Goal: Task Accomplishment & Management: Use online tool/utility

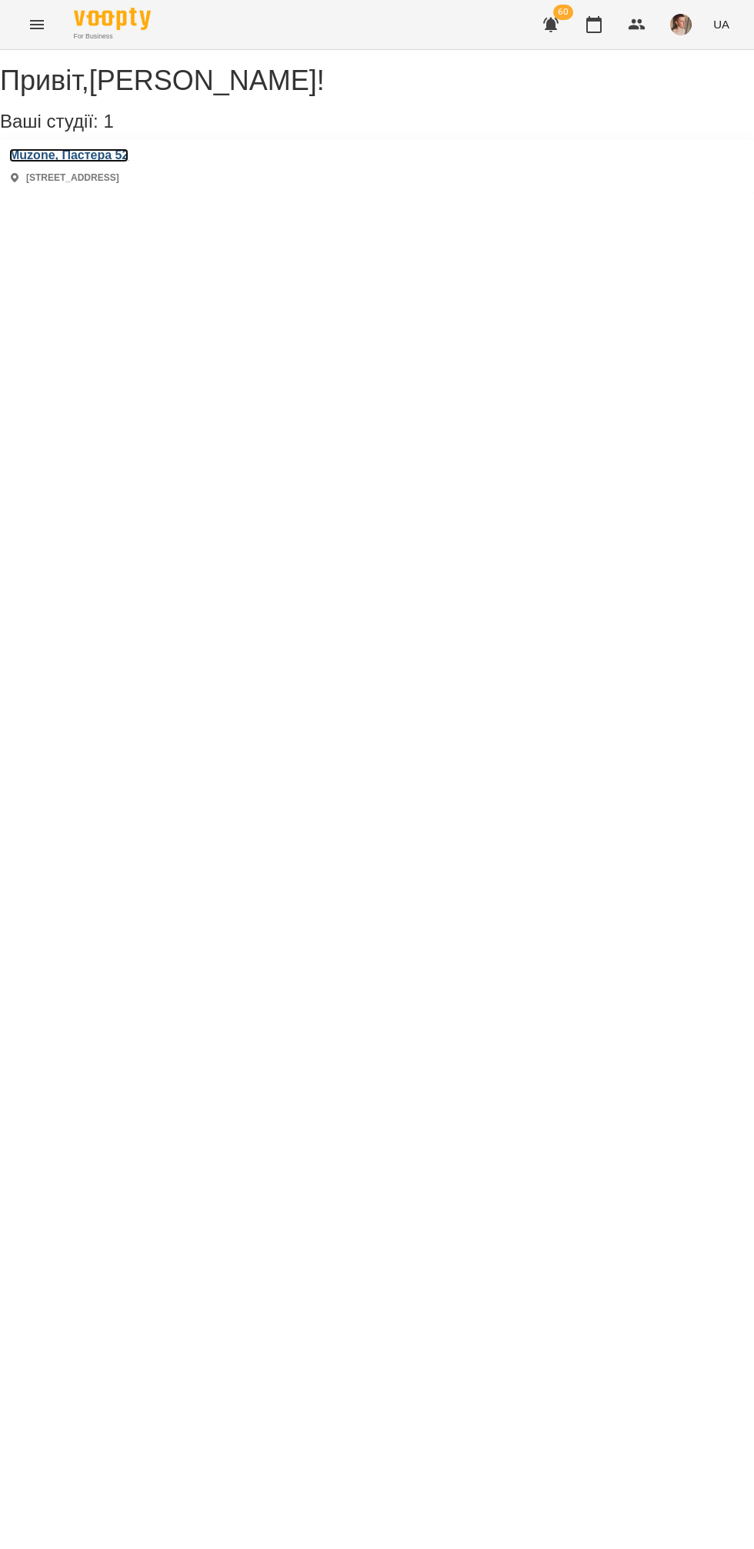
click at [128, 162] on h3 "Muzone, Пастера 52" at bounding box center [68, 155] width 119 height 14
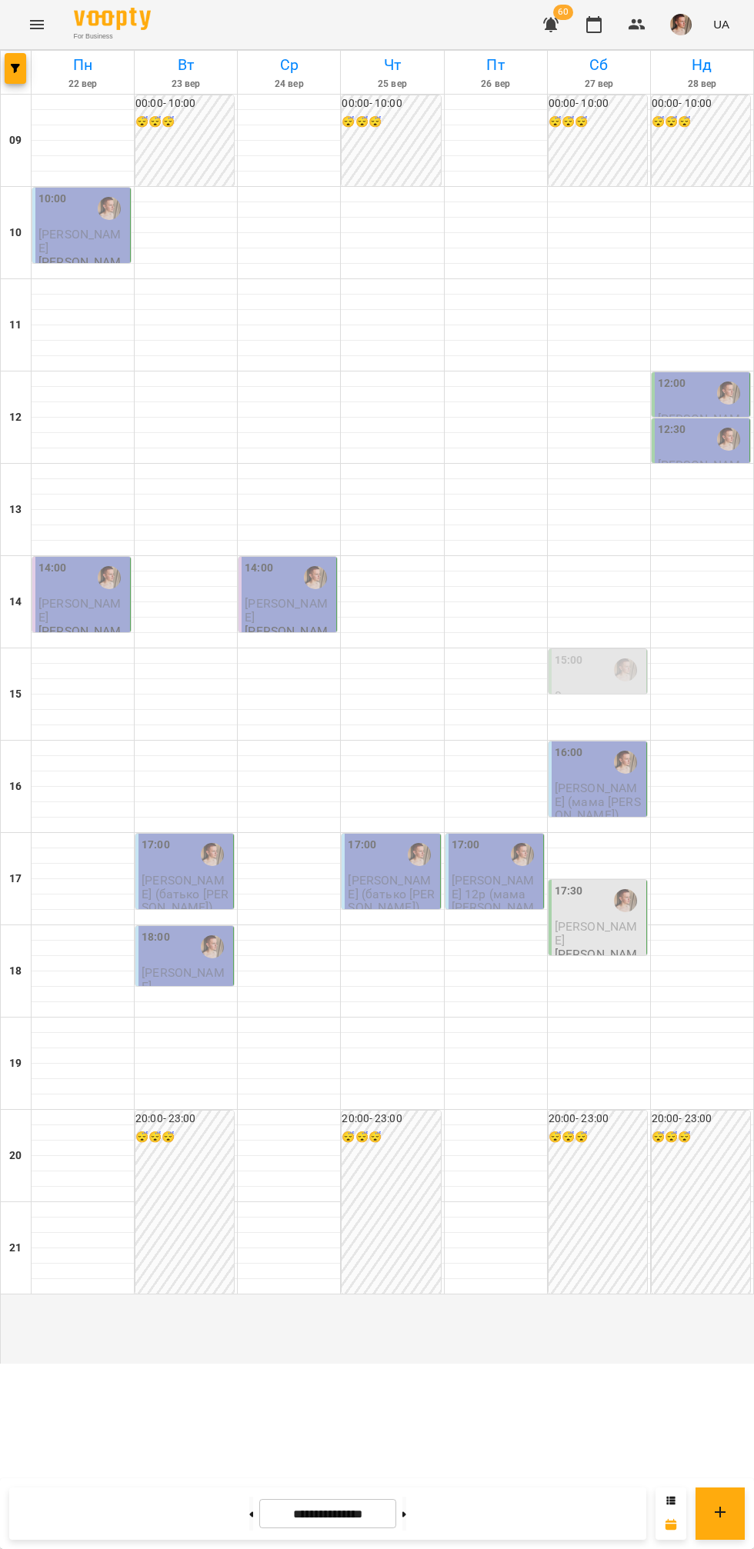
click at [88, 255] on span "[PERSON_NAME]" at bounding box center [79, 241] width 83 height 28
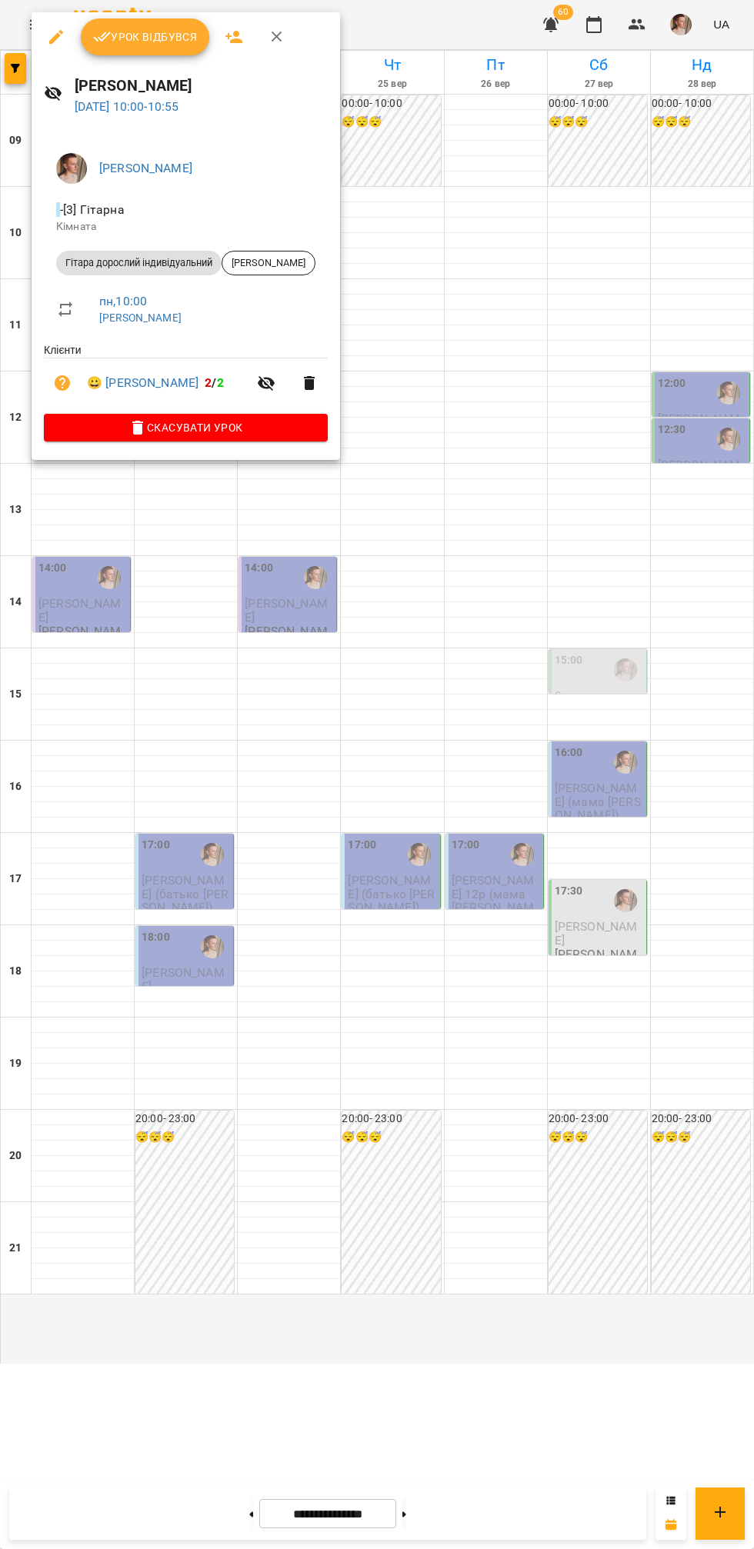
click at [168, 52] on button "Урок відбувся" at bounding box center [145, 36] width 129 height 37
